Goal: Information Seeking & Learning: Learn about a topic

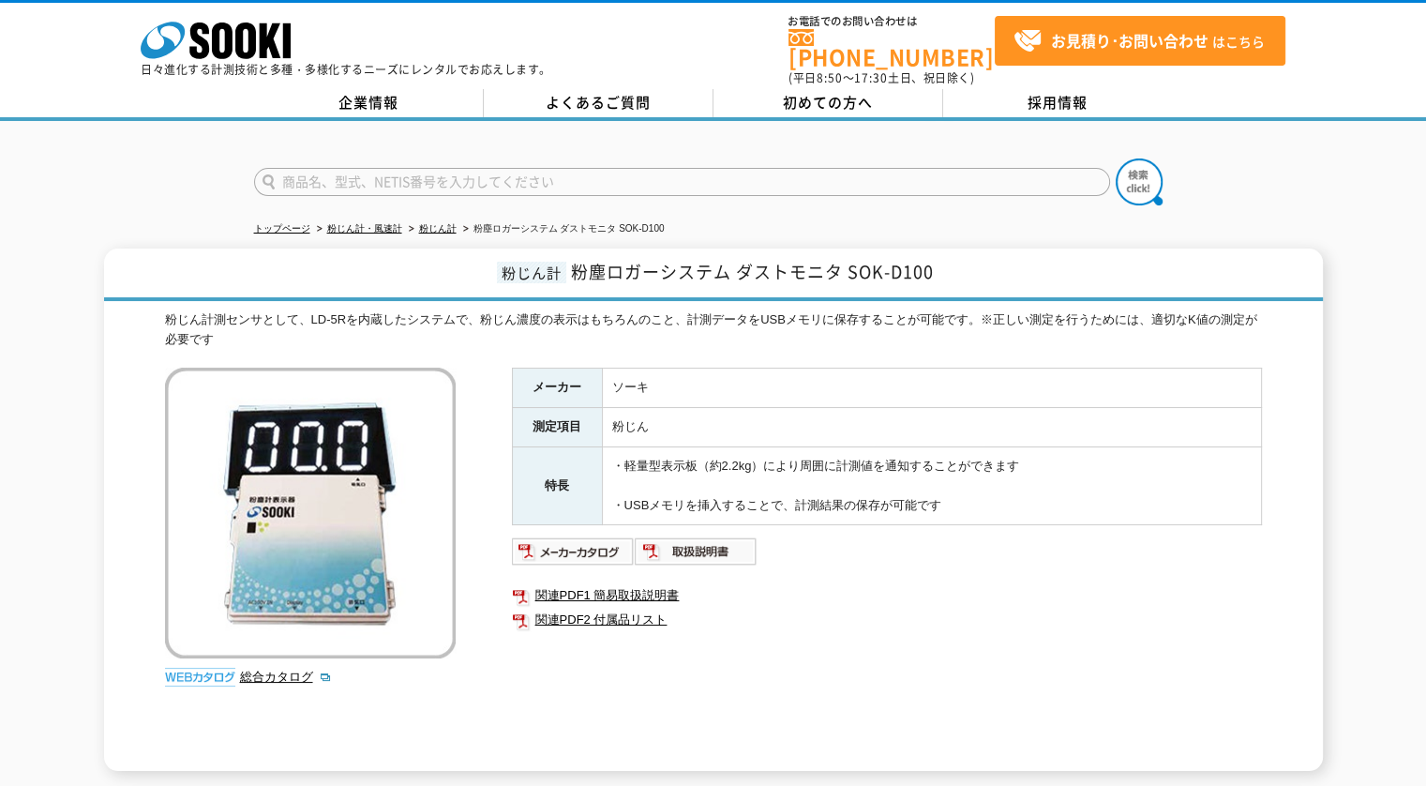
scroll to position [239, 0]
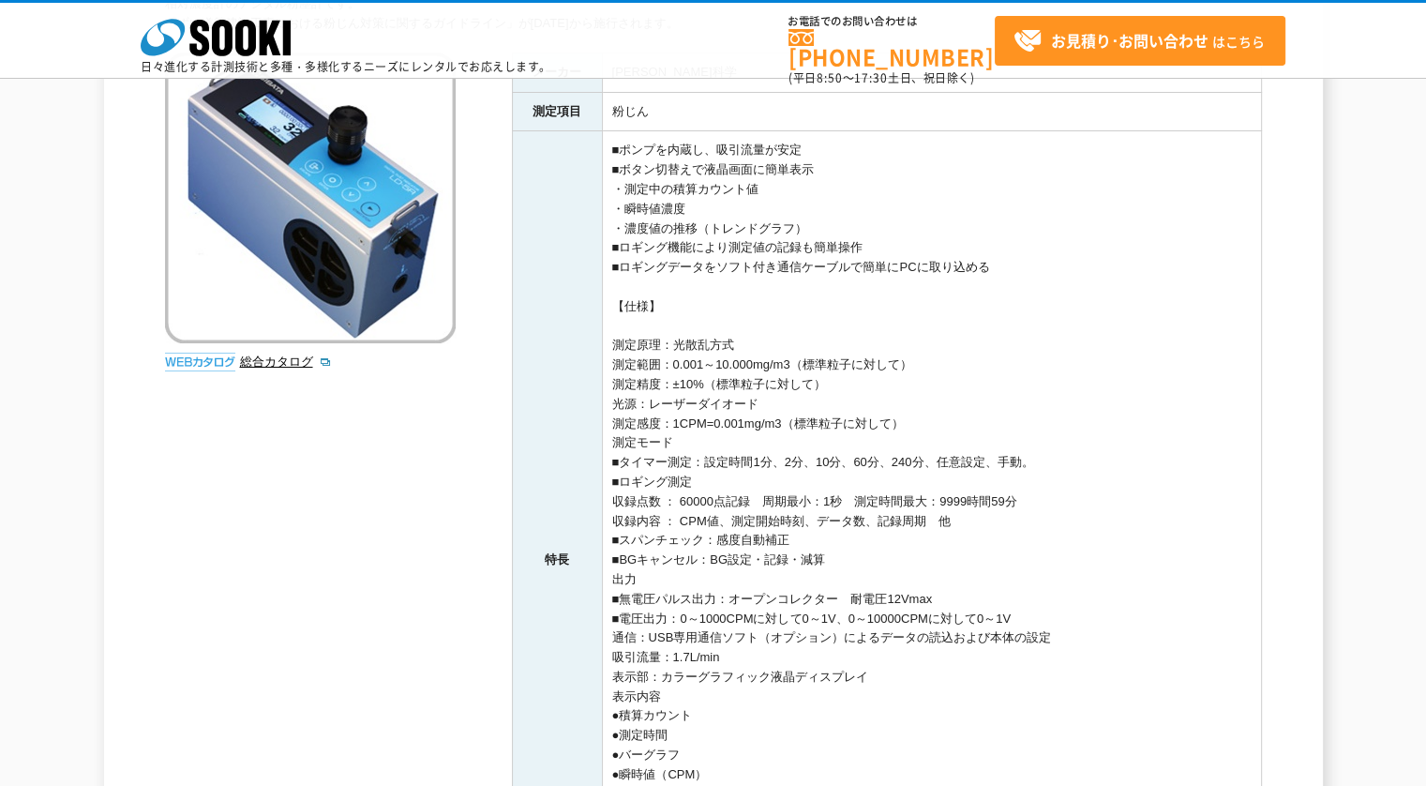
scroll to position [181, 0]
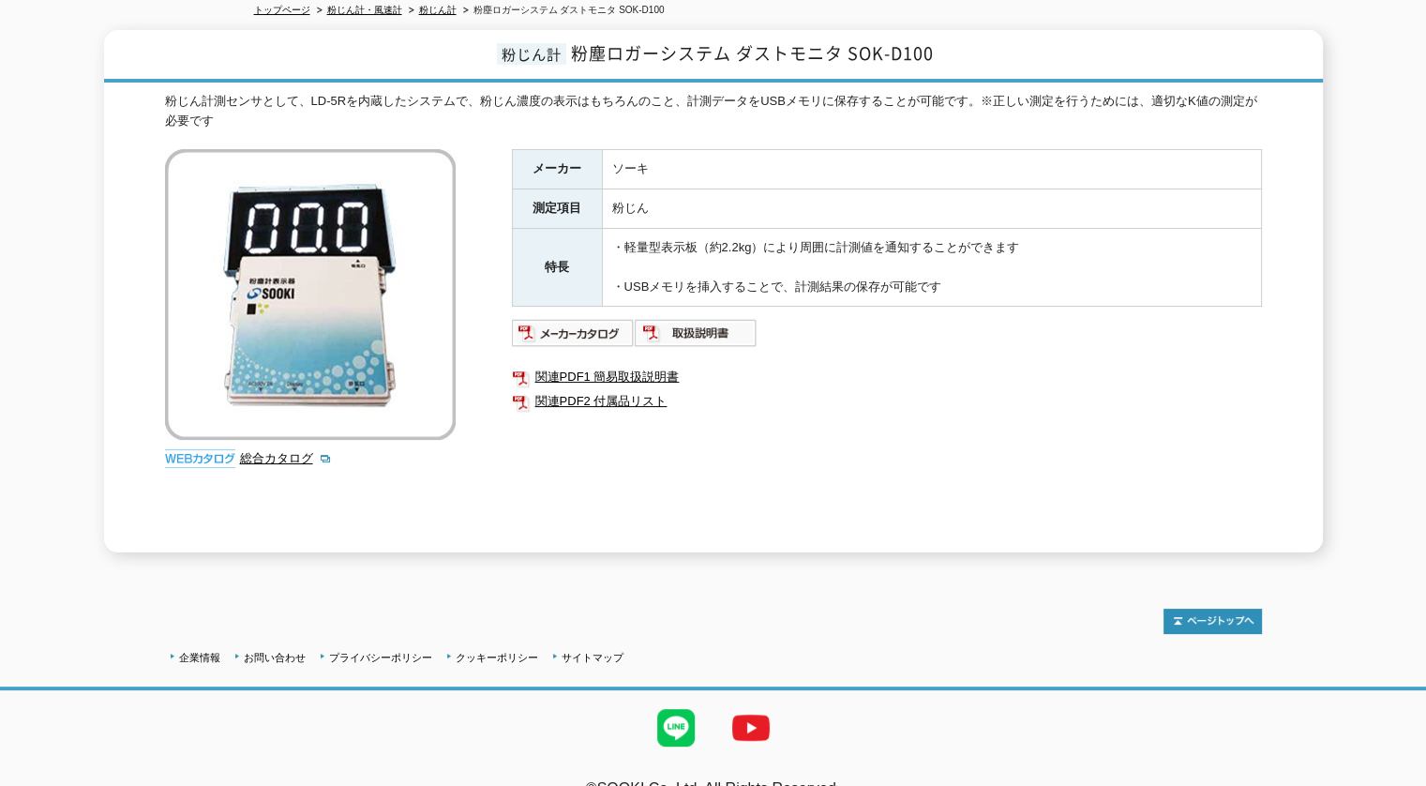
scroll to position [239, 0]
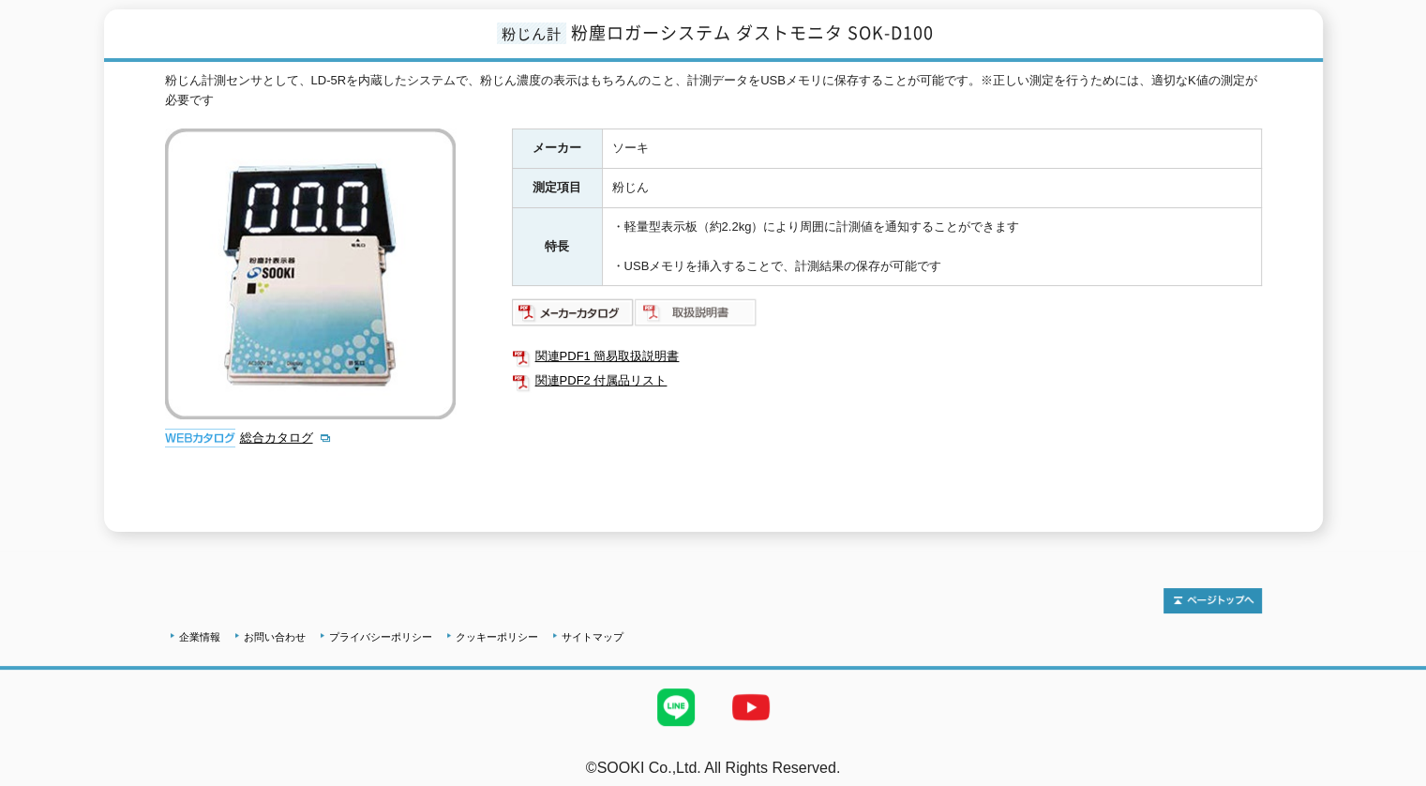
click at [694, 297] on img at bounding box center [696, 312] width 123 height 30
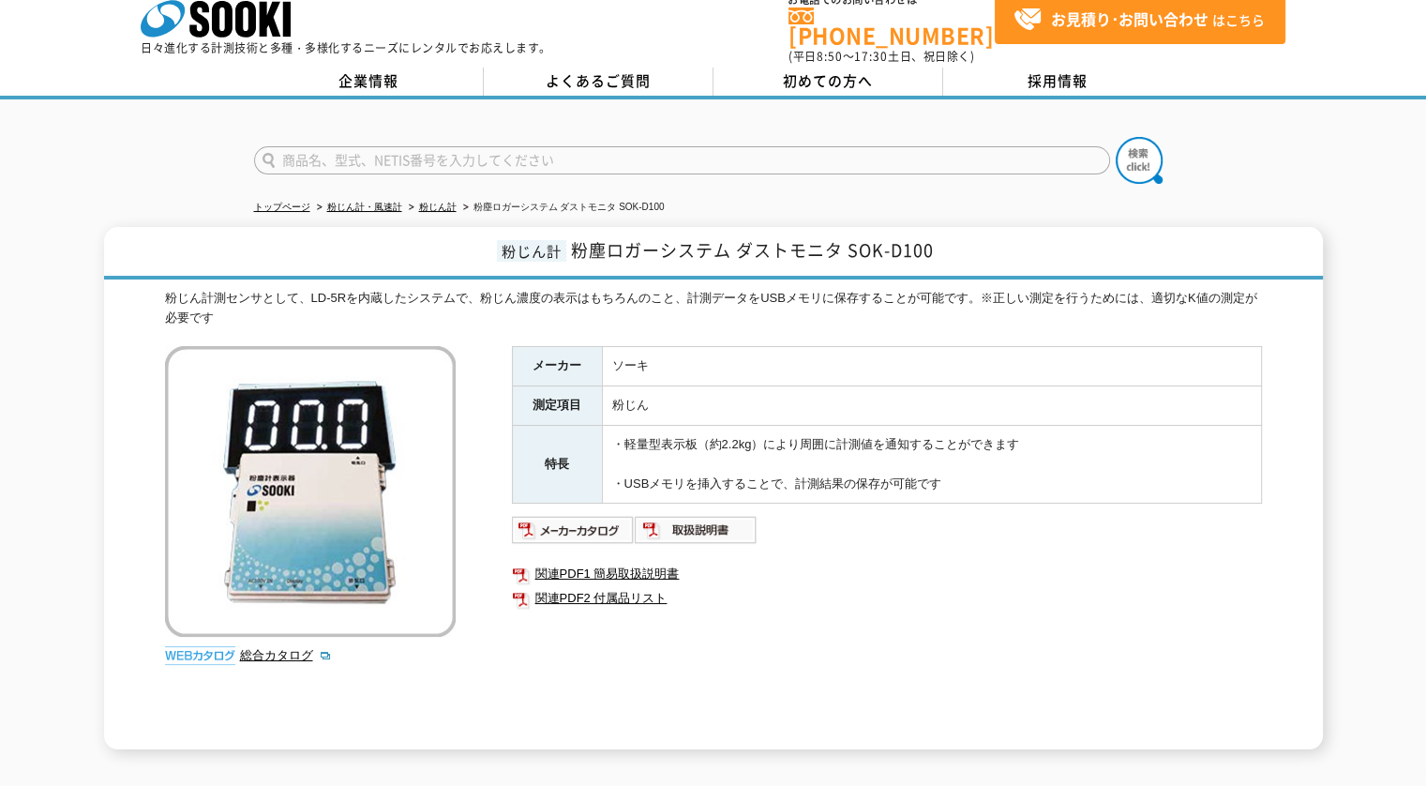
scroll to position [0, 0]
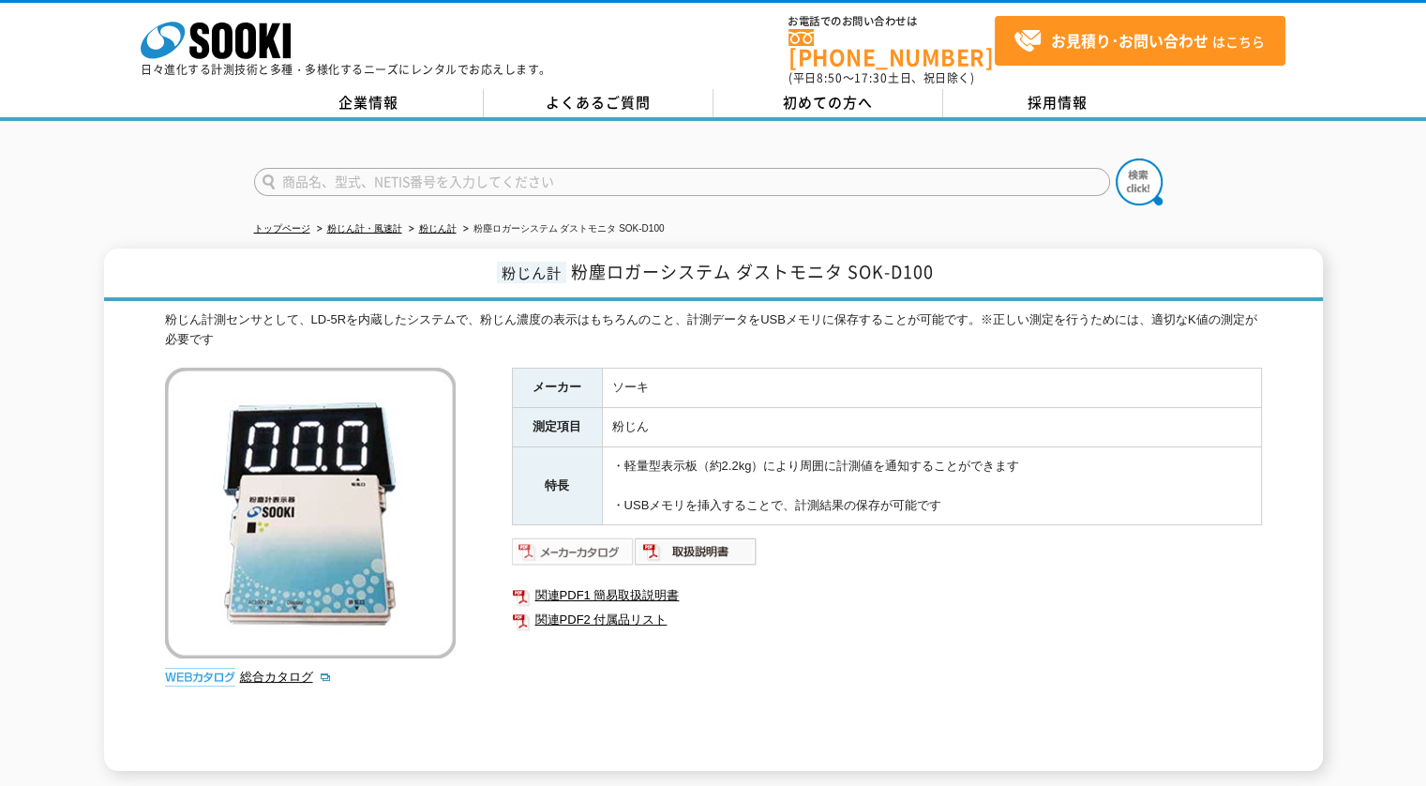
click at [578, 536] on img at bounding box center [573, 551] width 123 height 30
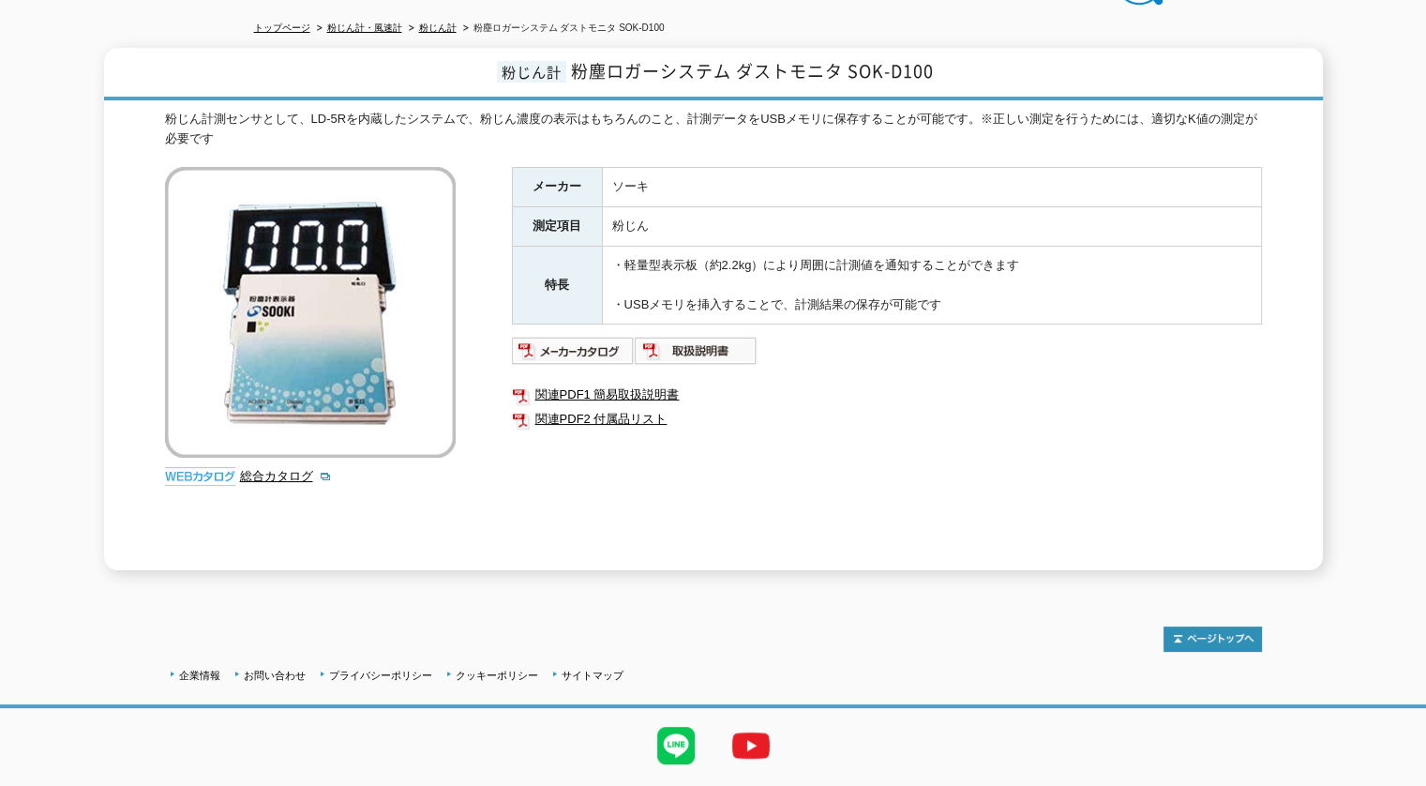
scroll to position [239, 0]
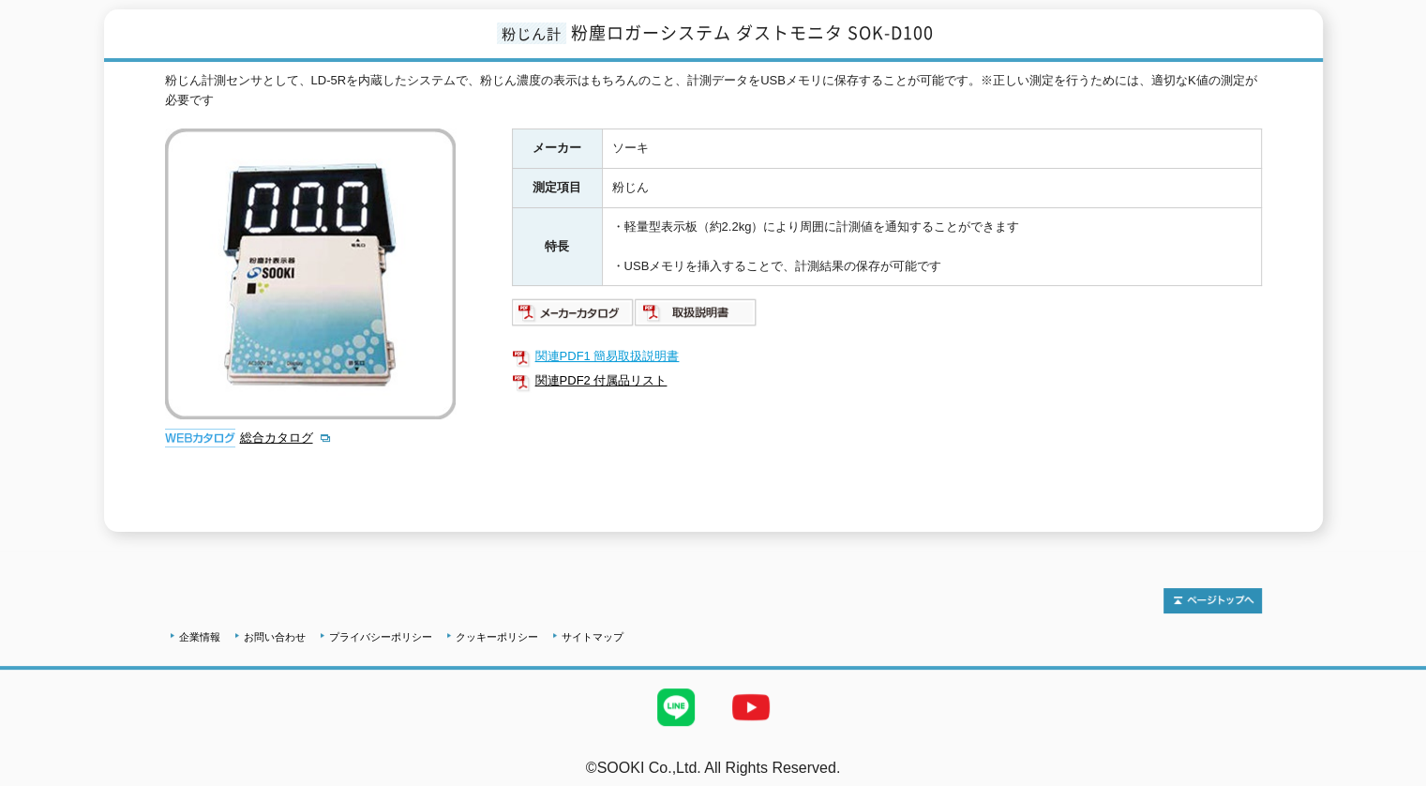
click at [580, 346] on link "関連PDF1 簡易取扱説明書" at bounding box center [887, 356] width 750 height 24
click at [639, 368] on link "関連PDF2 付属品リスト" at bounding box center [887, 380] width 750 height 24
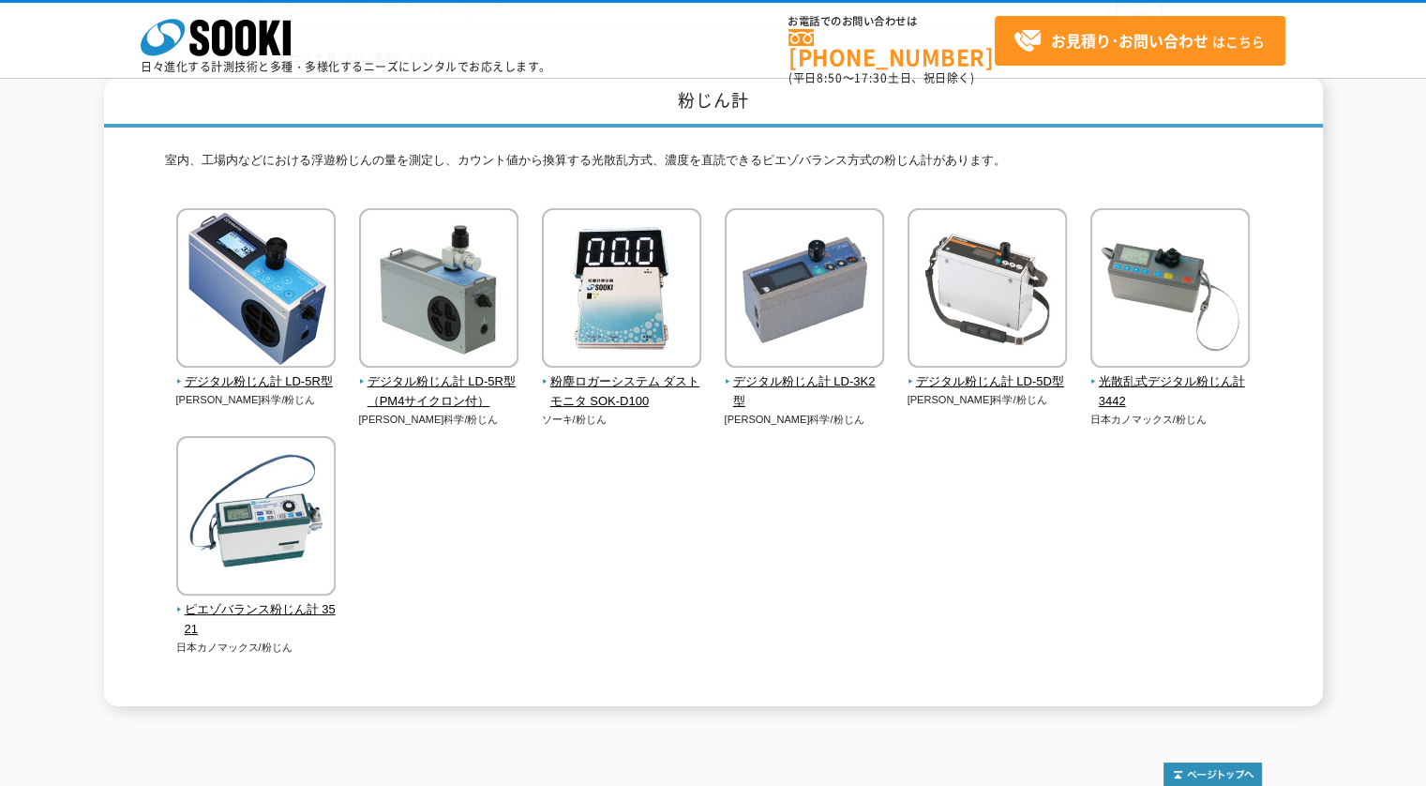
scroll to position [187, 0]
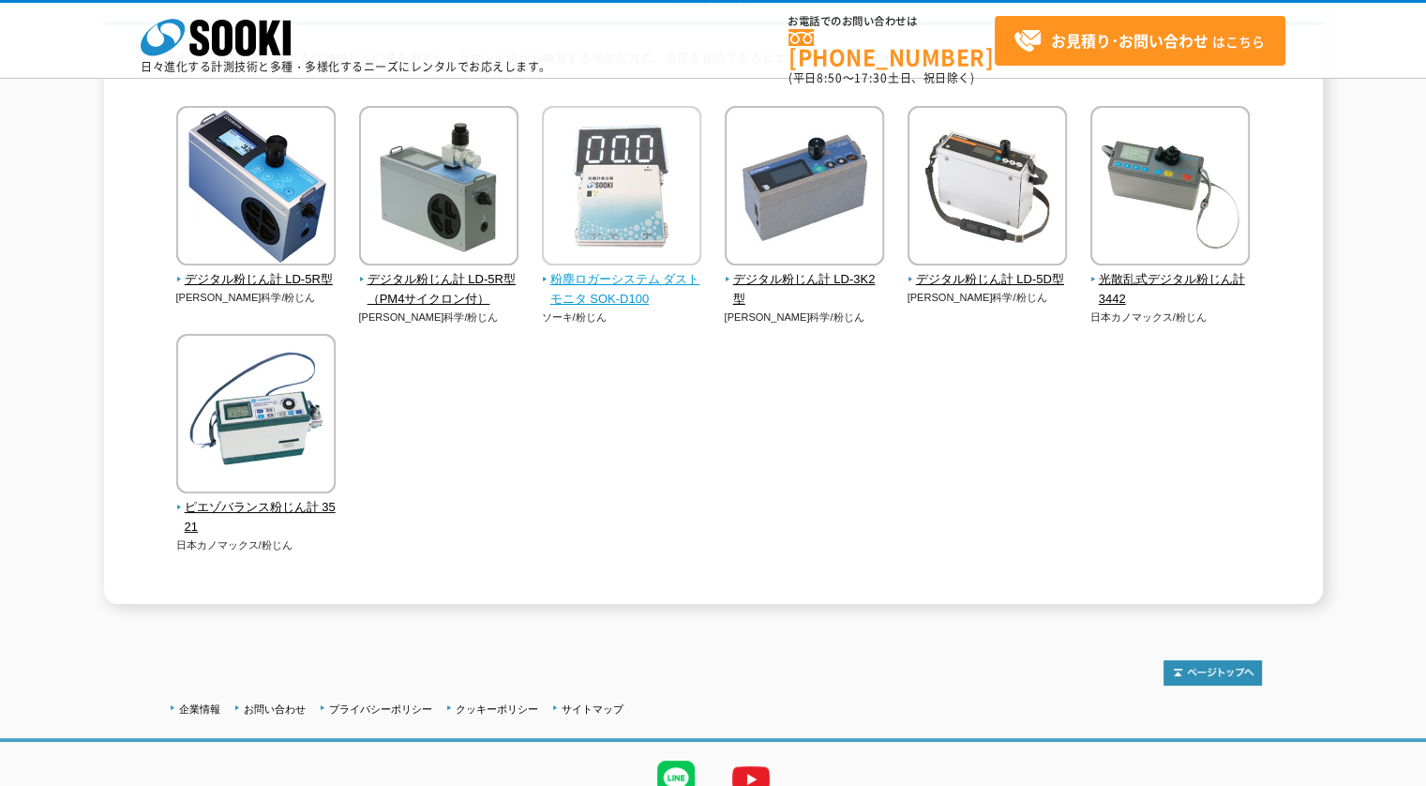
click at [592, 268] on img at bounding box center [621, 188] width 159 height 164
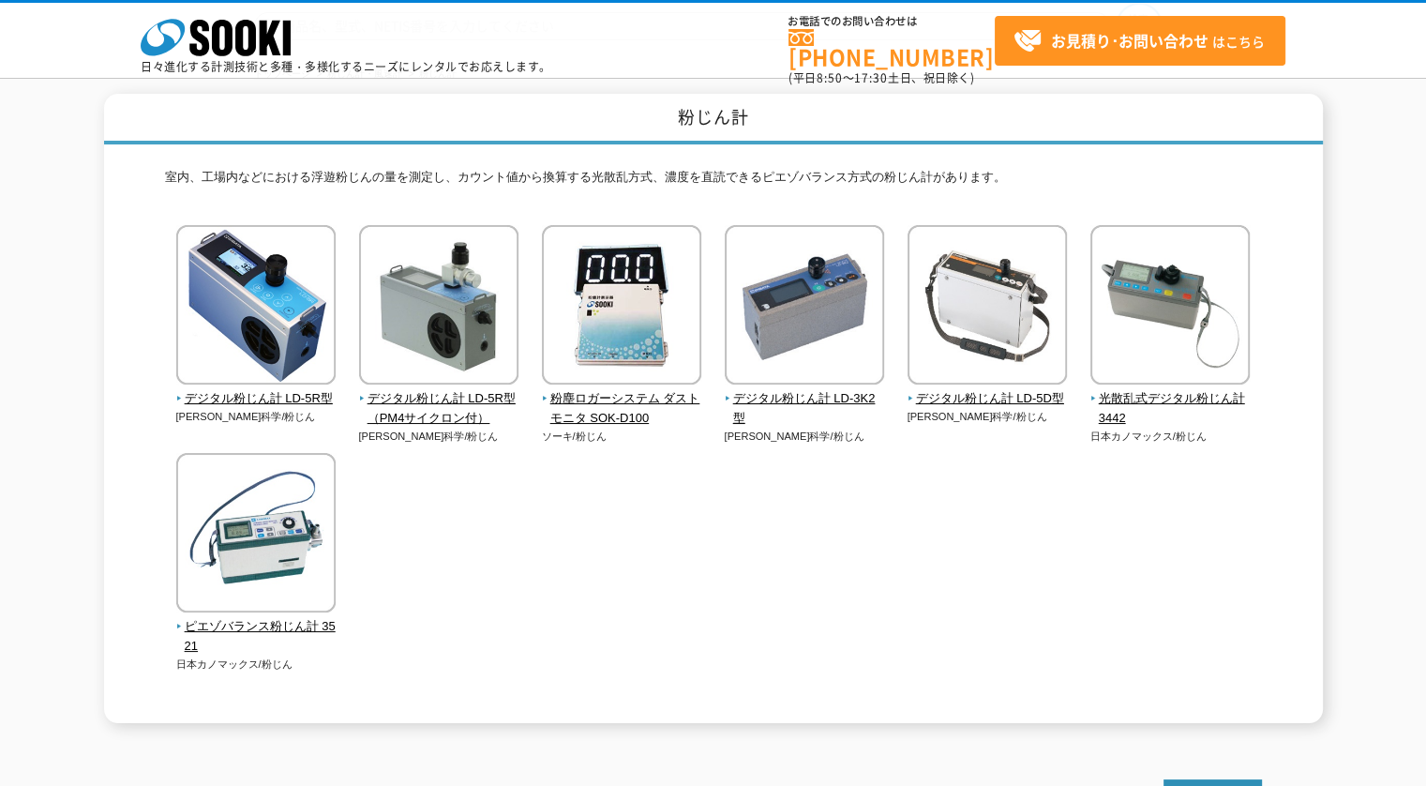
scroll to position [0, 0]
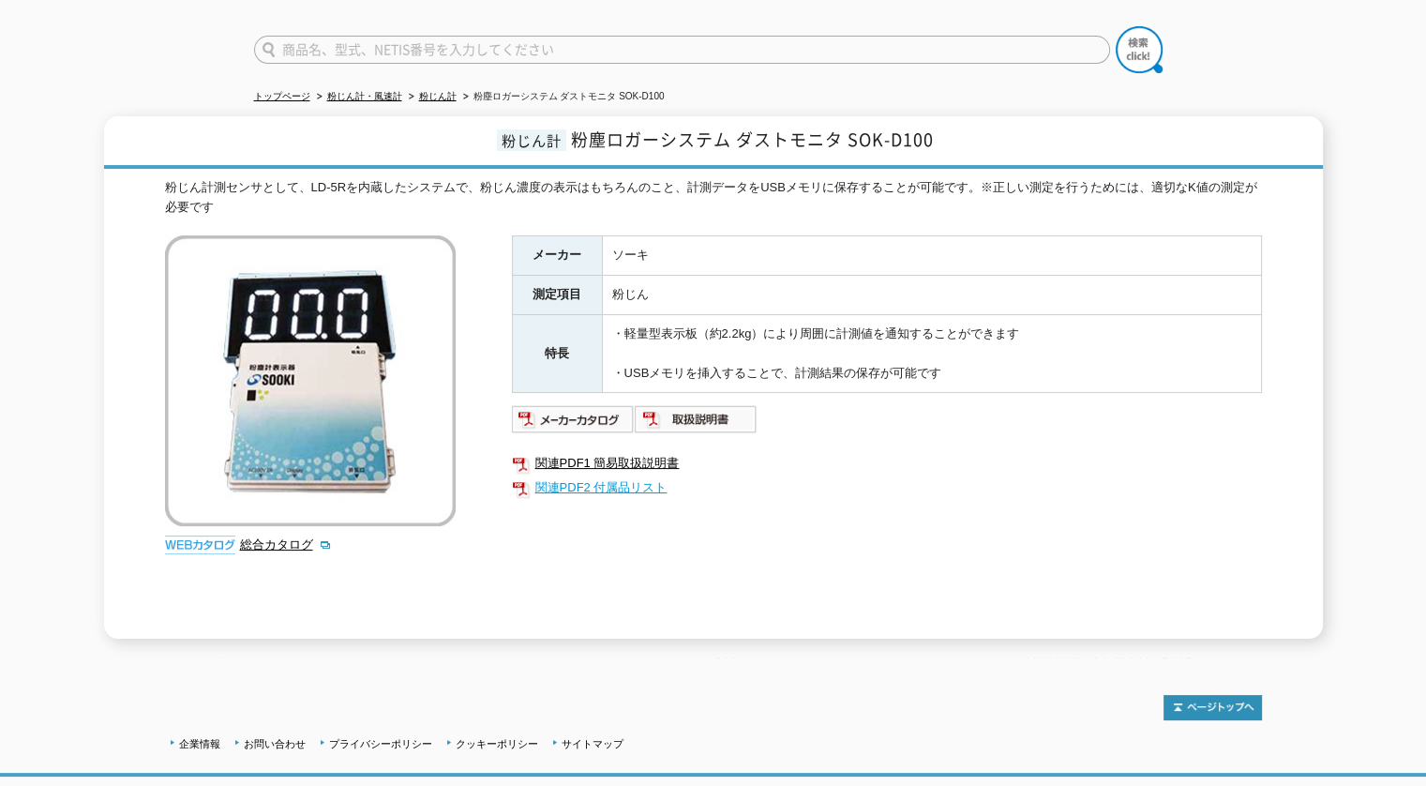
scroll to position [52, 0]
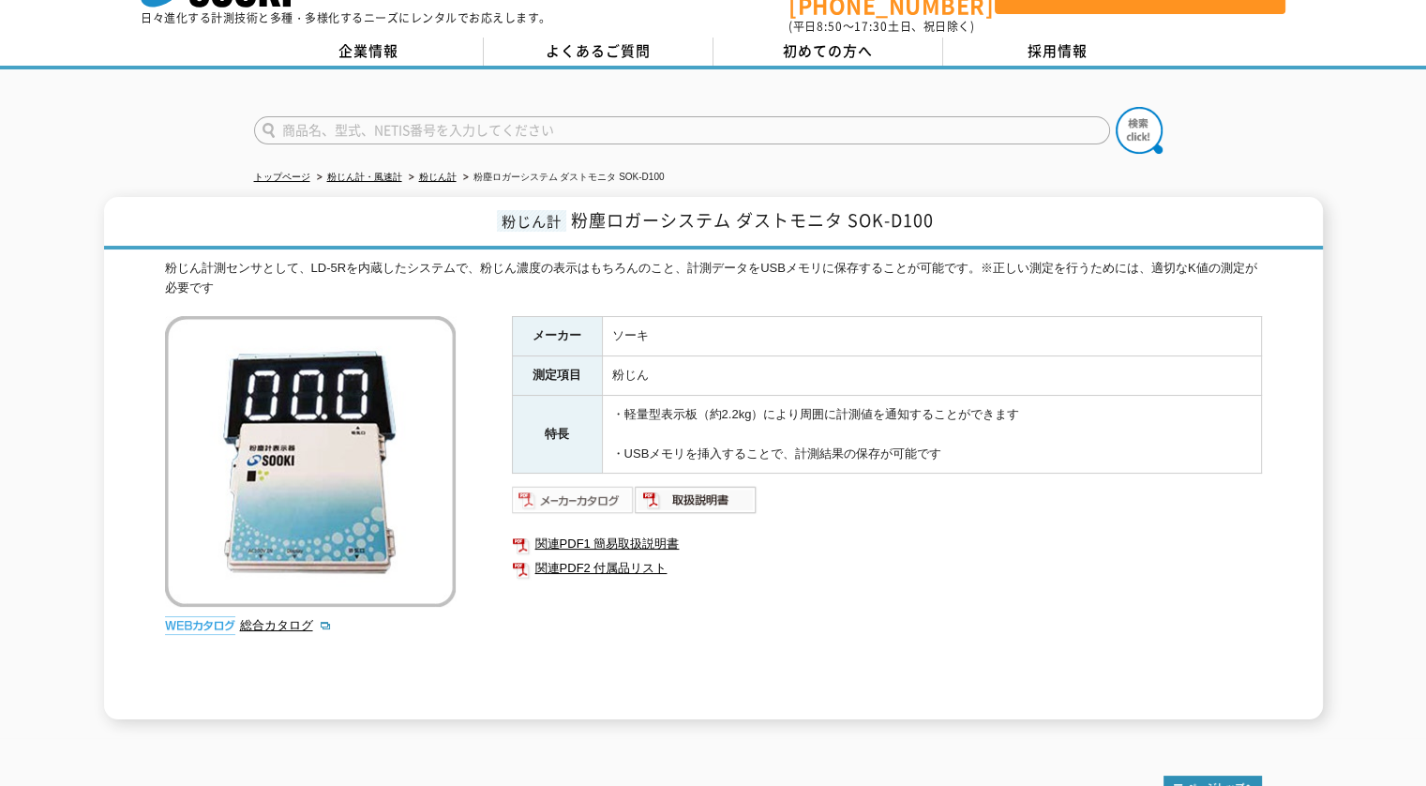
click at [591, 487] on img at bounding box center [573, 500] width 123 height 30
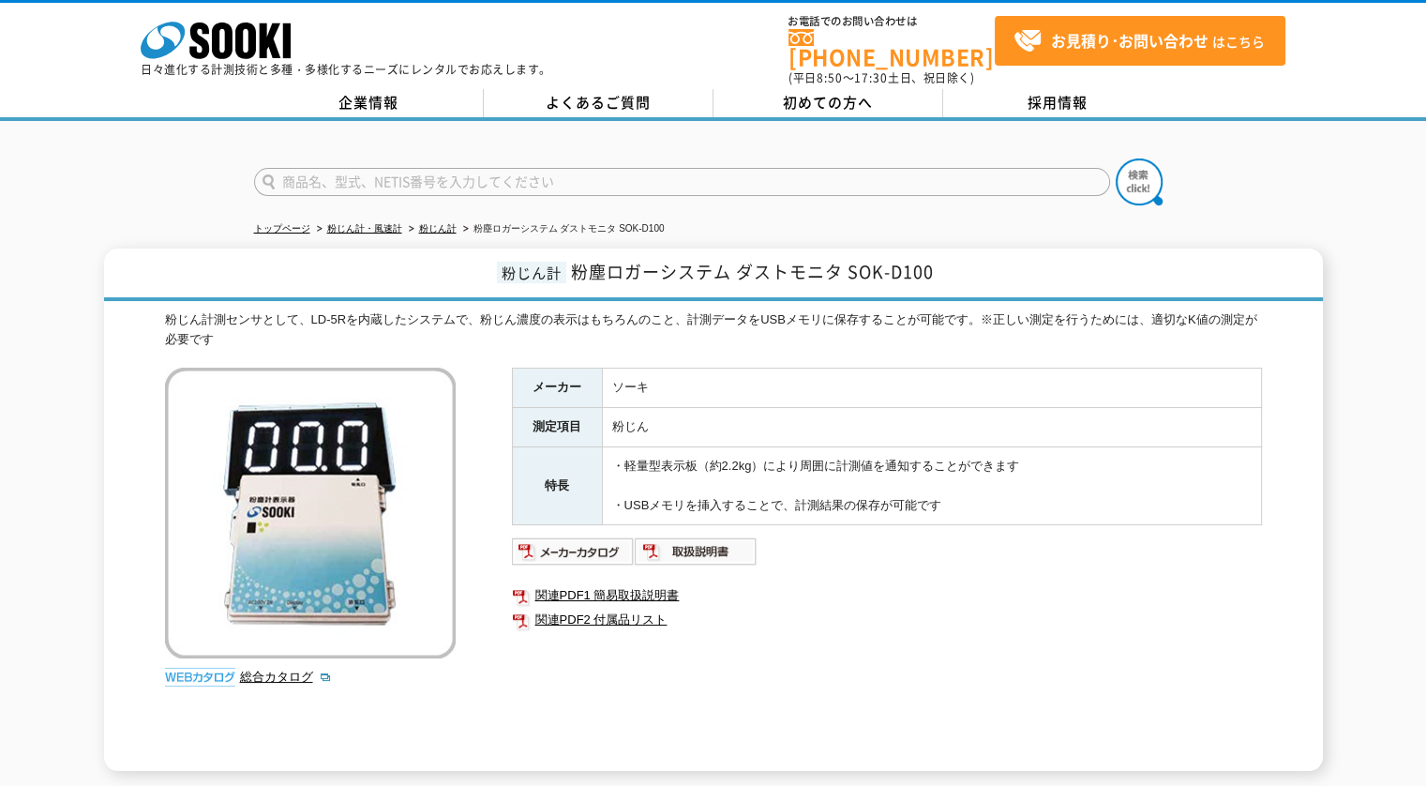
scroll to position [239, 0]
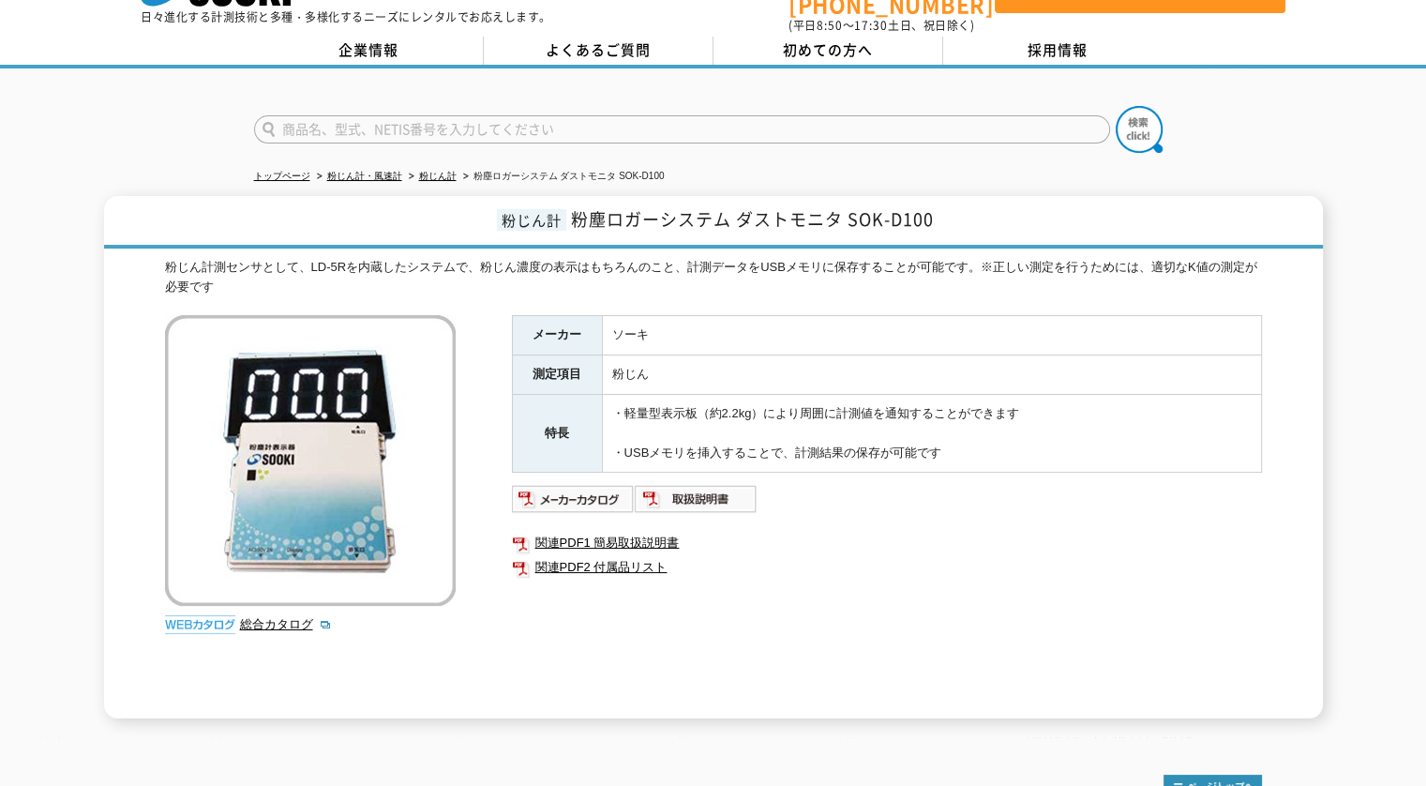
scroll to position [52, 0]
